Goal: Task Accomplishment & Management: Complete application form

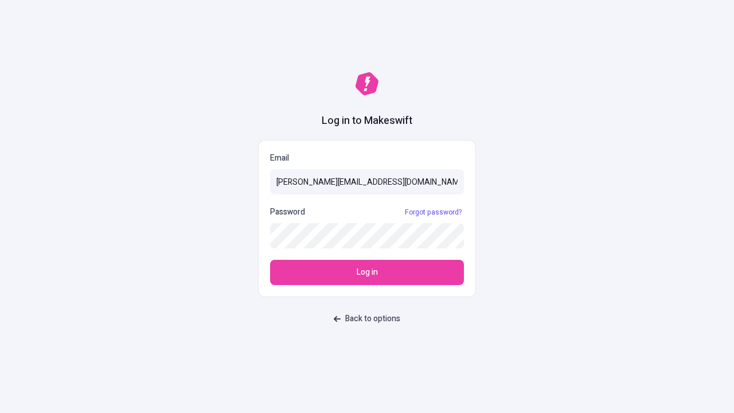
type input "[PERSON_NAME][EMAIL_ADDRESS][DOMAIN_NAME]"
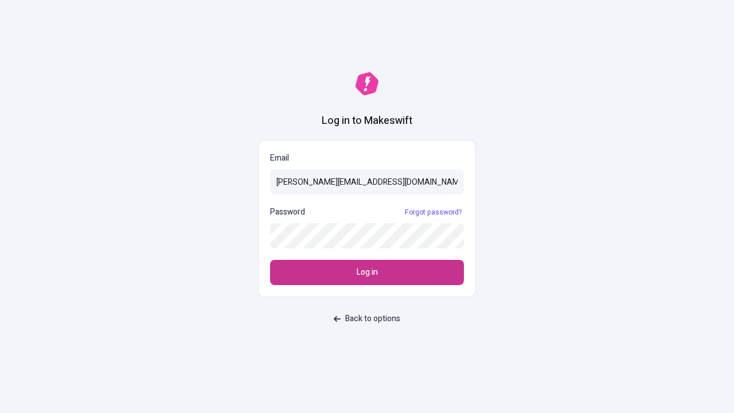
click at [367, 272] on span "Log in" at bounding box center [367, 272] width 21 height 13
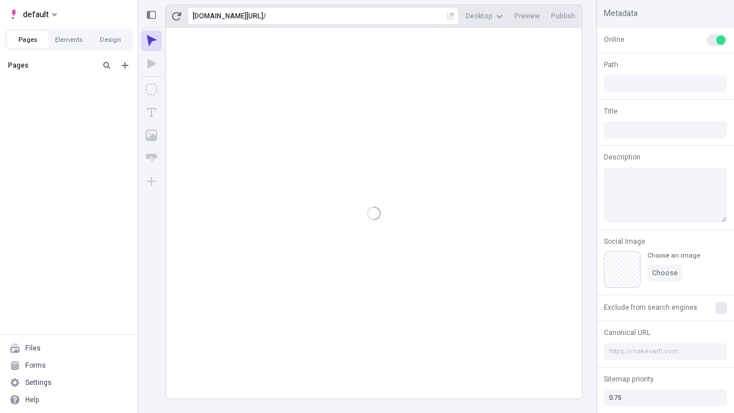
type input "/deep-link-demum"
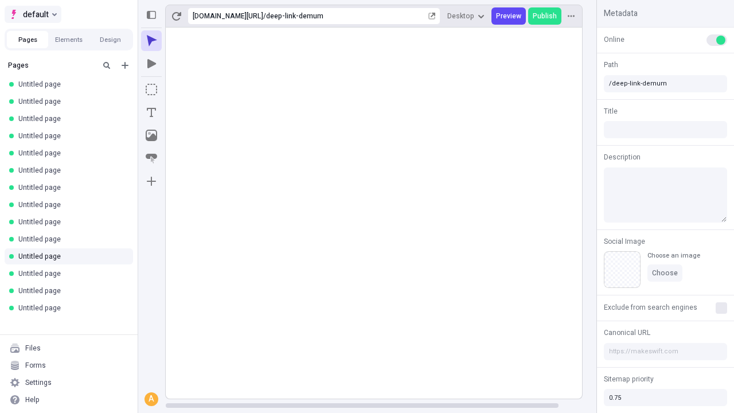
click at [32, 14] on span "default" at bounding box center [36, 14] width 26 height 14
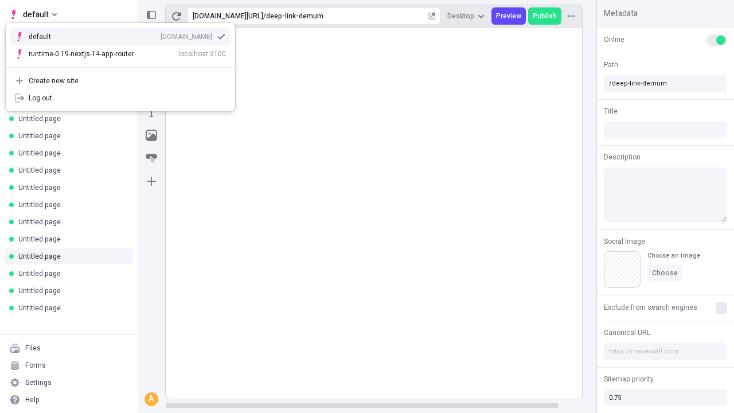
click at [161, 34] on div "[DOMAIN_NAME]" at bounding box center [187, 36] width 52 height 9
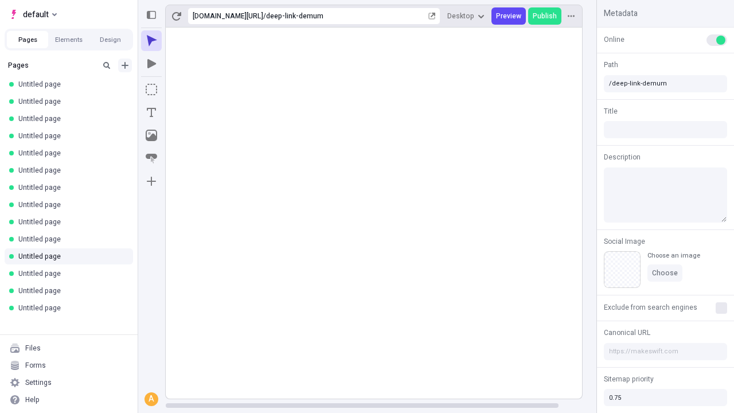
click at [125, 65] on icon "Add new" at bounding box center [125, 65] width 7 height 7
click at [186, 89] on span "Blank page" at bounding box center [192, 88] width 71 height 9
type input "/deep-link-molestias"
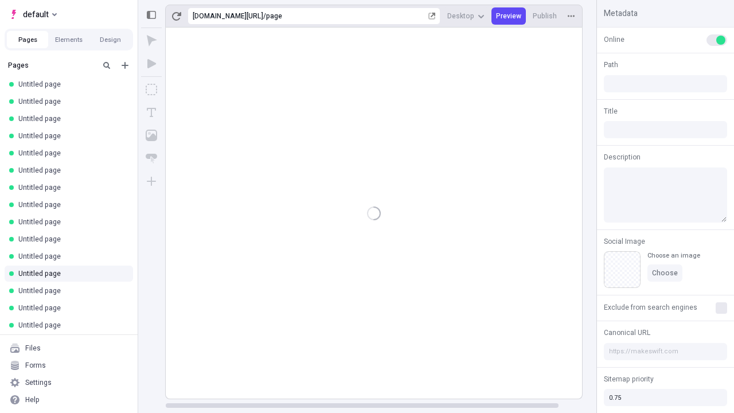
type input "/page"
